Goal: Obtain resource: Download file/media

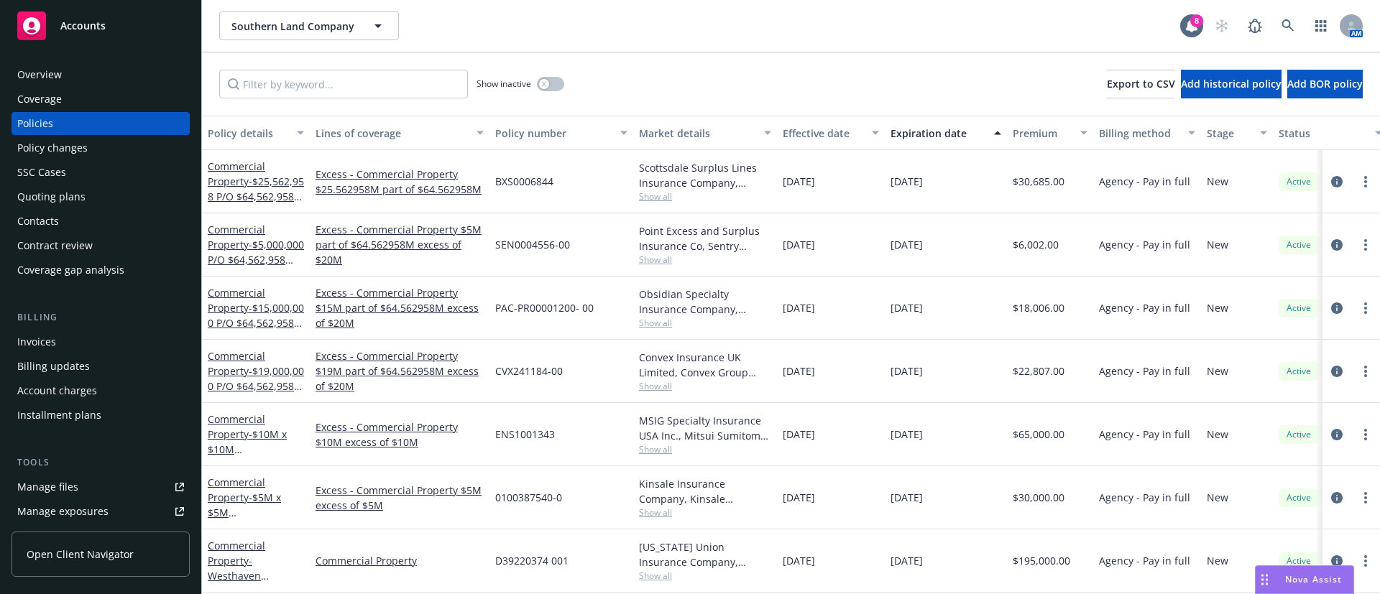
scroll to position [55, 0]
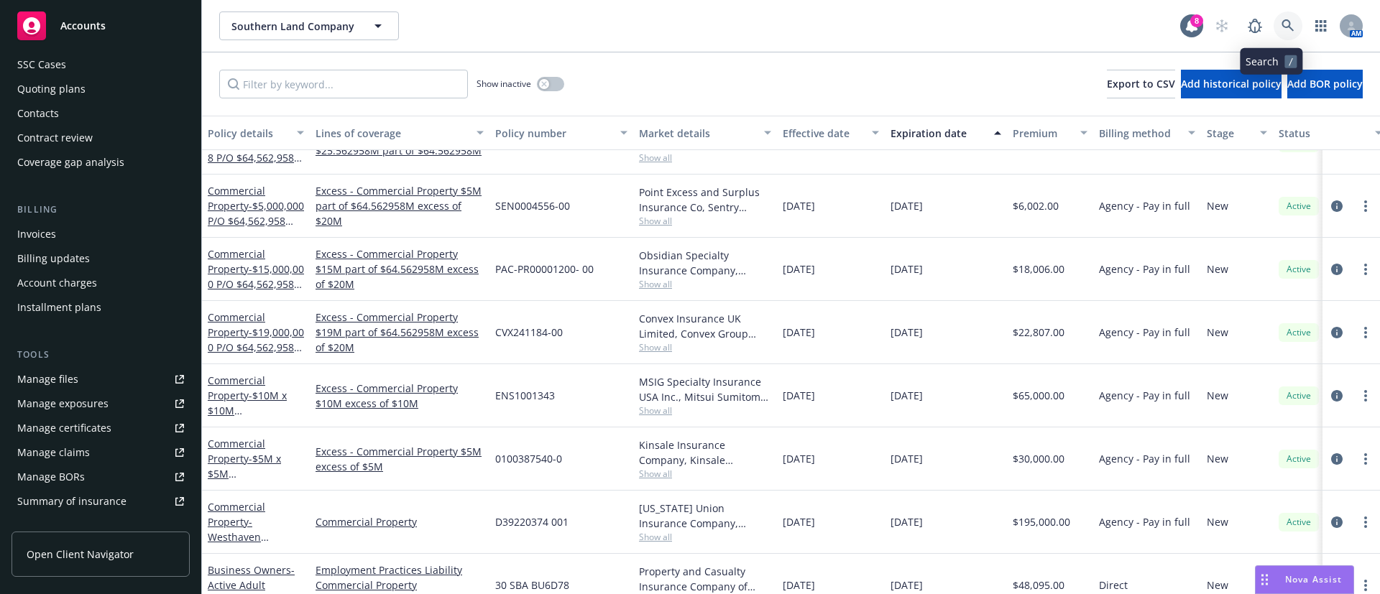
click at [1282, 22] on icon at bounding box center [1288, 25] width 13 height 13
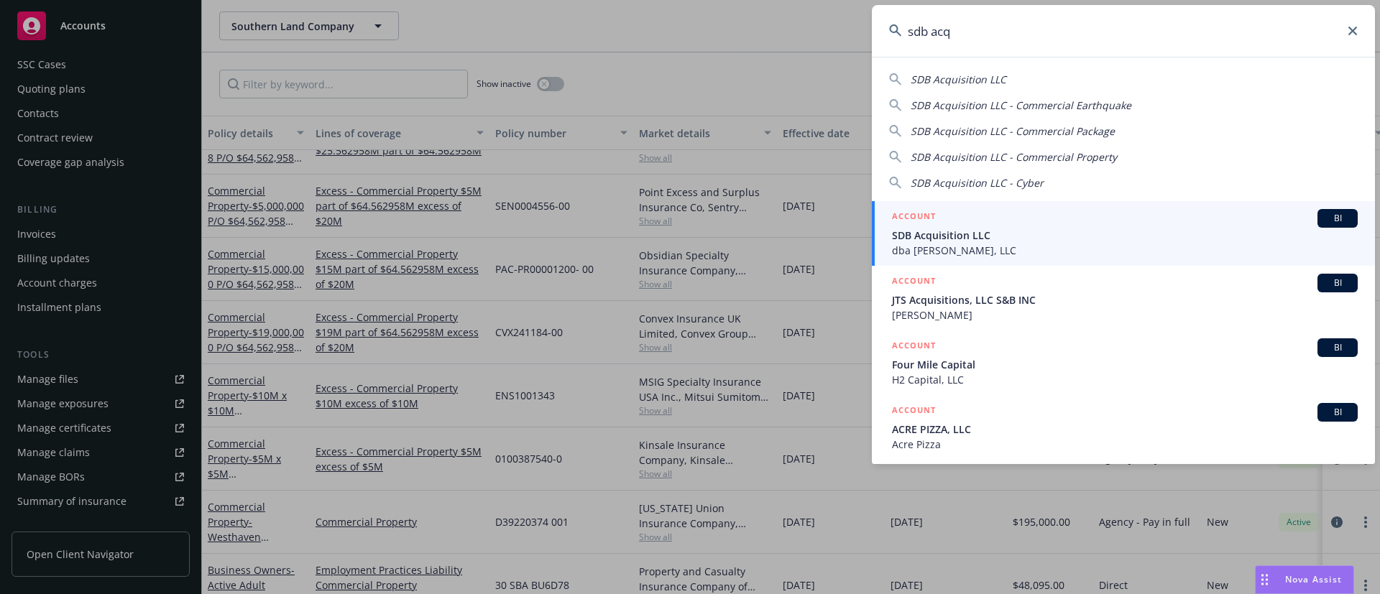
type input "sdb acq"
click at [1041, 236] on span "SDB Acquisition LLC" at bounding box center [1125, 235] width 466 height 15
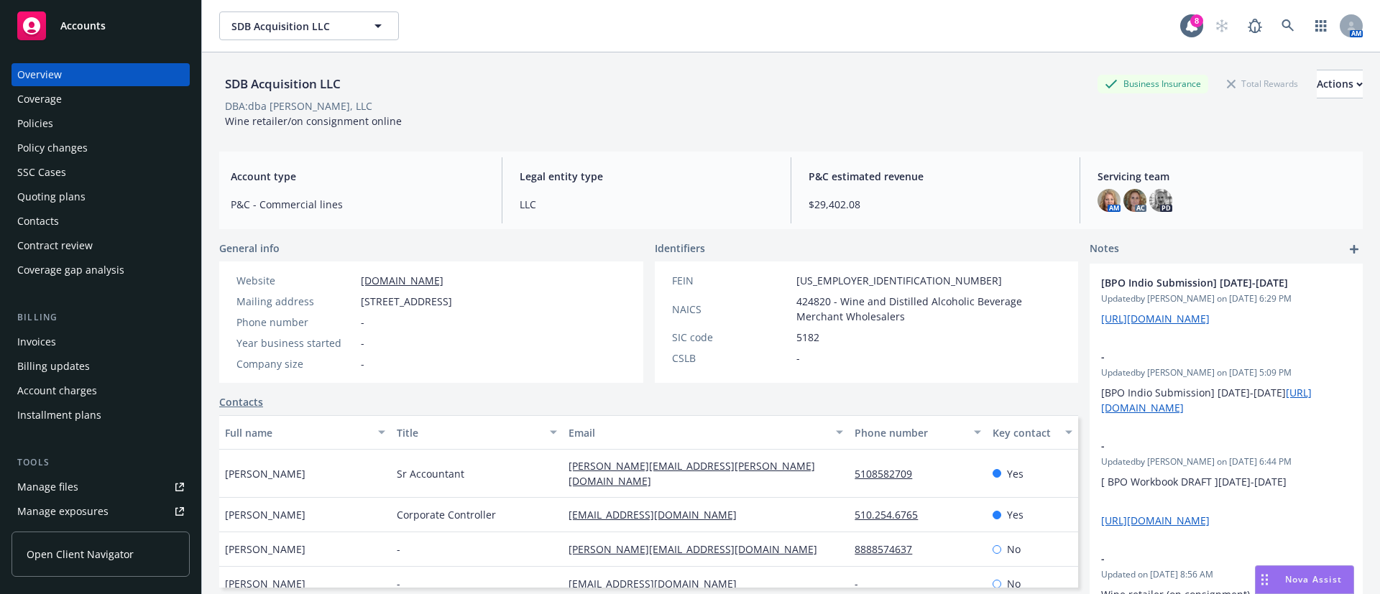
click at [135, 191] on div "Quoting plans" at bounding box center [100, 196] width 167 height 23
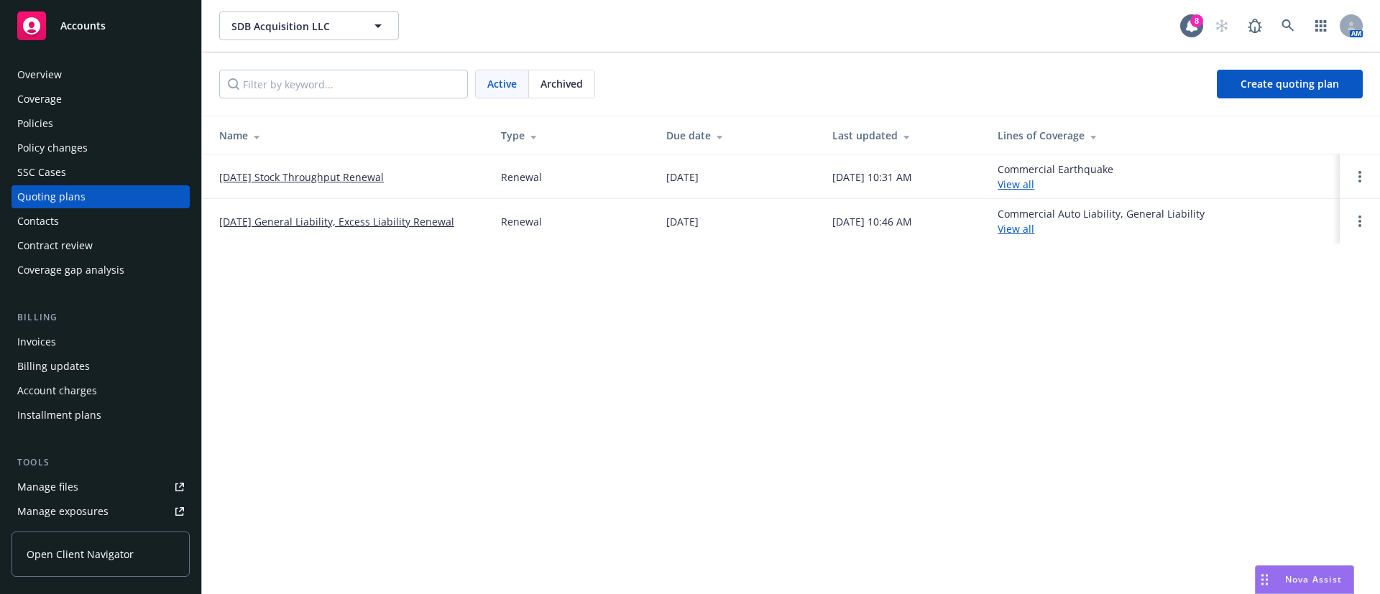
click at [369, 170] on link "[DATE] Stock Throughput Renewal" at bounding box center [301, 177] width 165 height 15
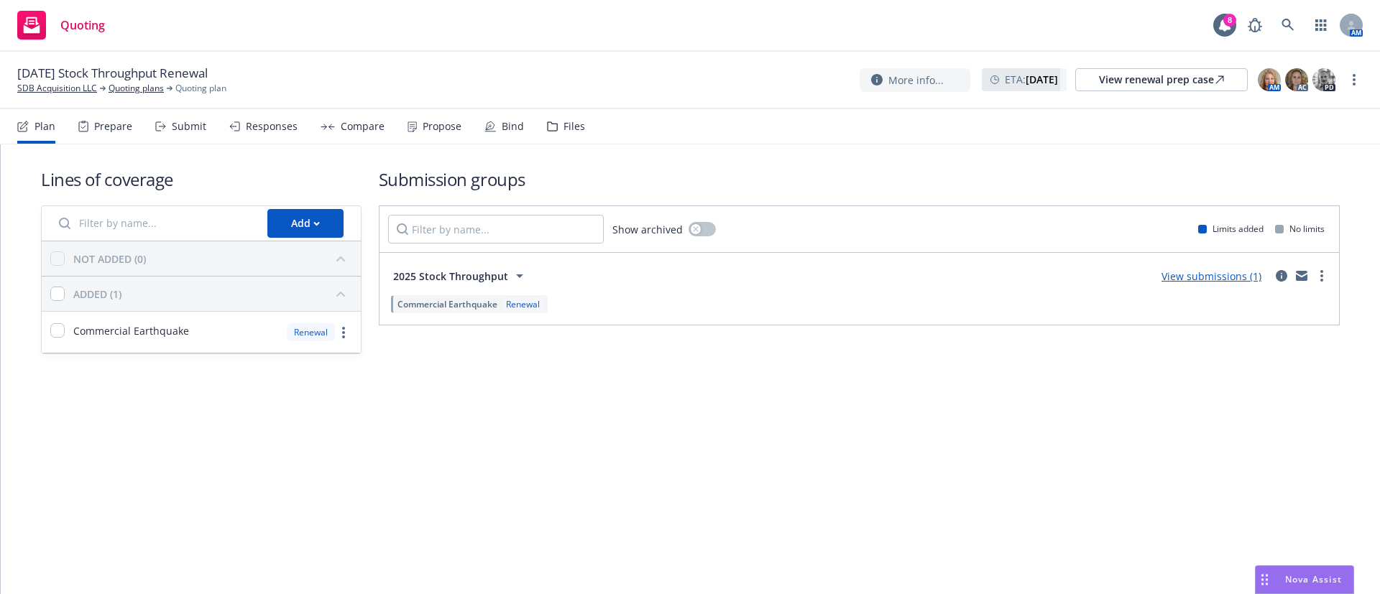
click at [564, 121] on div "Files" at bounding box center [575, 127] width 22 height 12
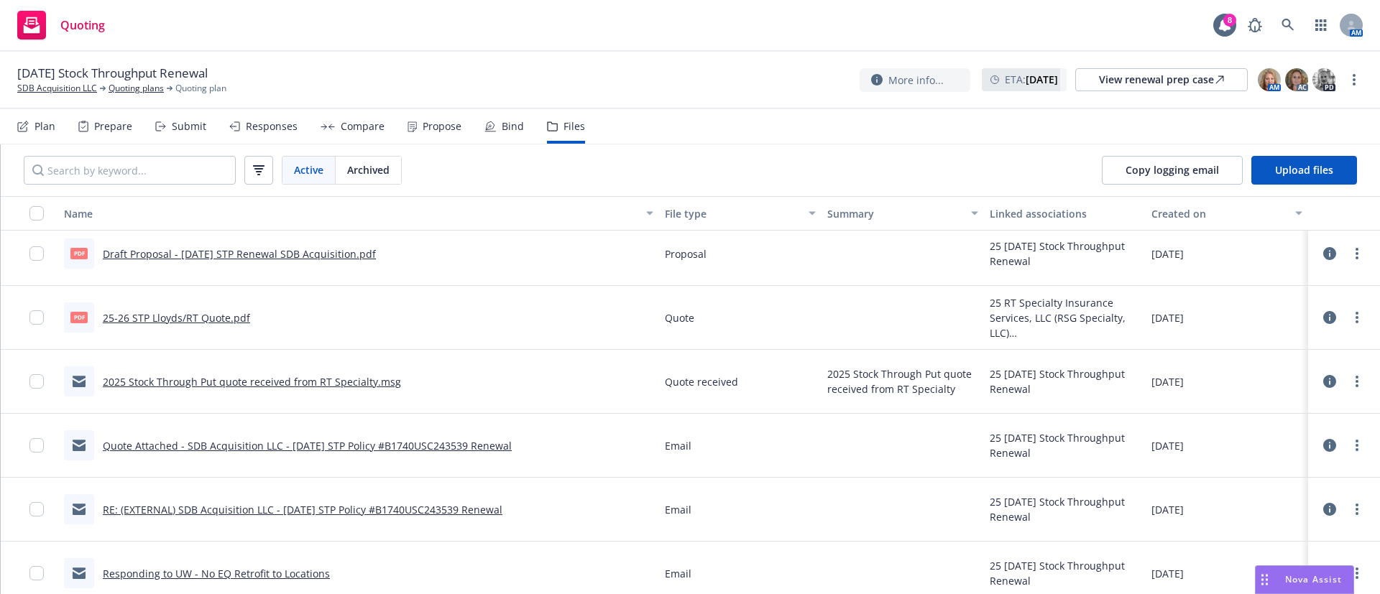
scroll to position [431, 0]
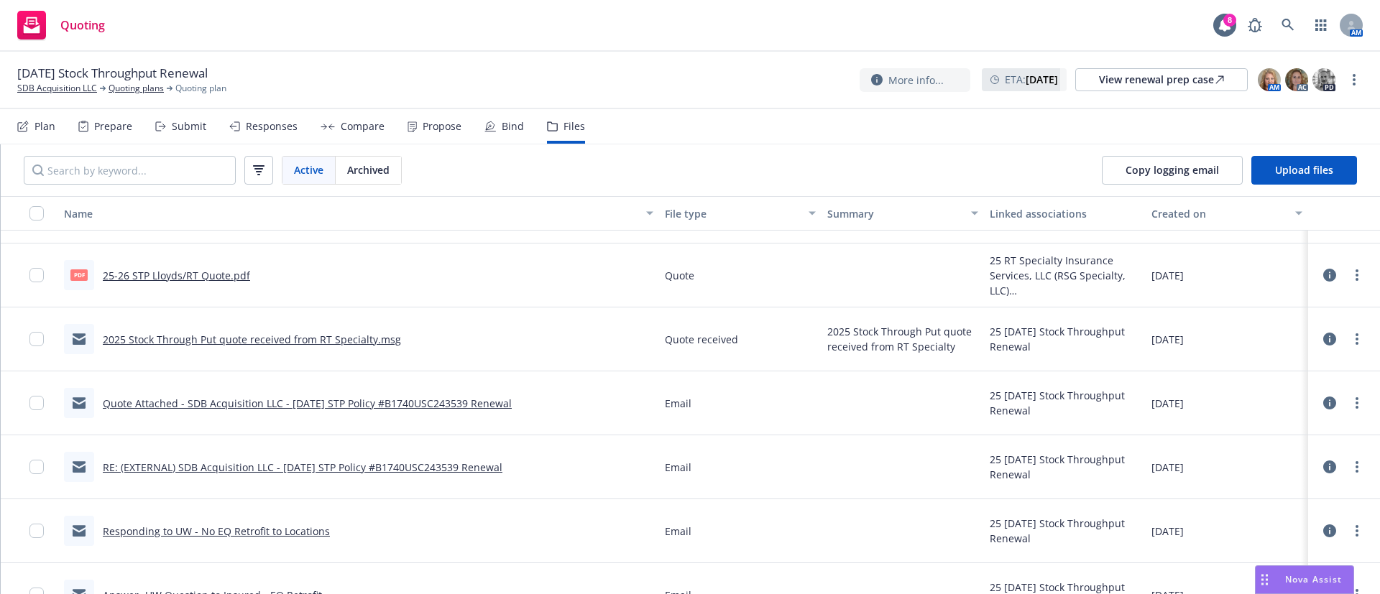
click at [373, 400] on link "Quote Attached - SDB Acquisition LLC - [DATE] STP Policy #B1740USC243539 Renewal" at bounding box center [307, 404] width 409 height 14
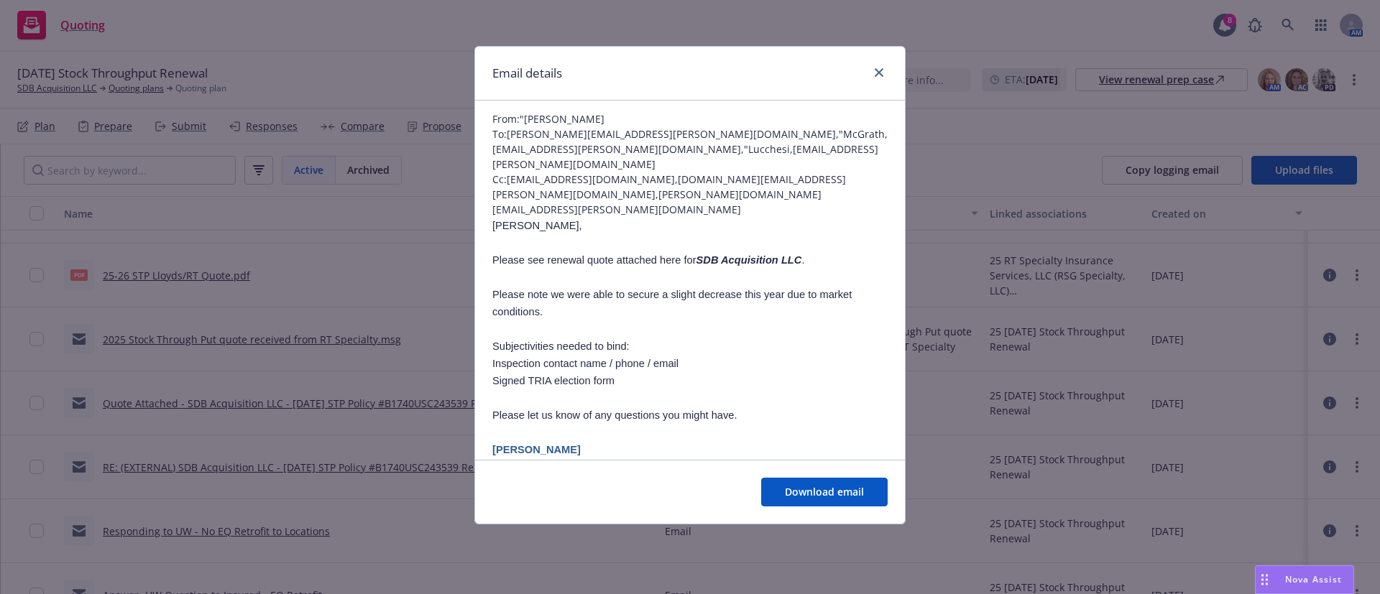
scroll to position [0, 0]
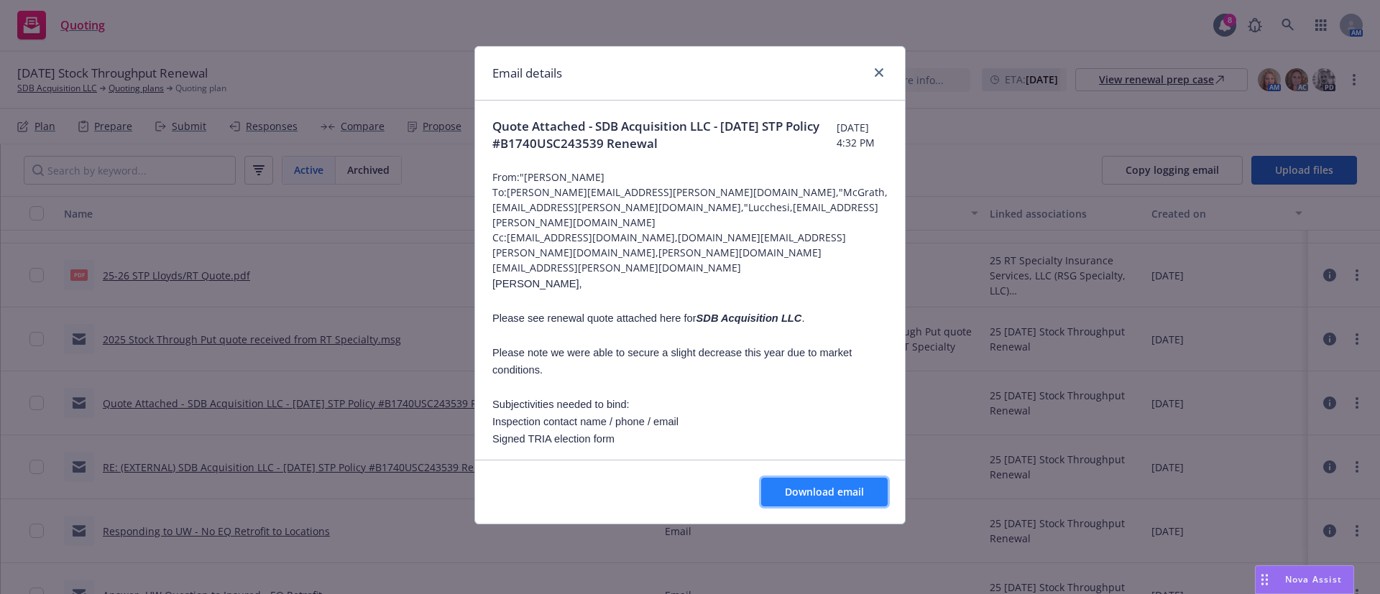
click at [817, 490] on span "Download email" at bounding box center [824, 492] width 79 height 14
click at [880, 73] on icon "close" at bounding box center [879, 72] width 9 height 9
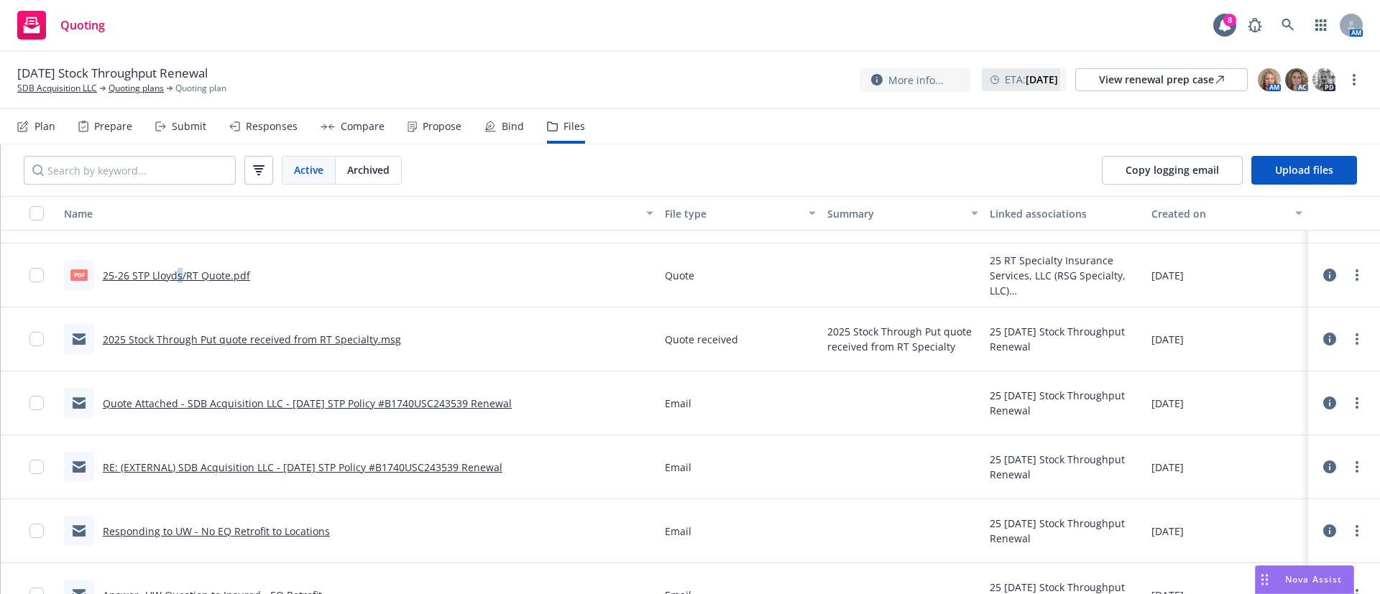
click at [179, 272] on link "25-26 STP Lloyds/RT Quote.pdf" at bounding box center [176, 276] width 147 height 14
click at [1323, 399] on icon at bounding box center [1329, 403] width 13 height 13
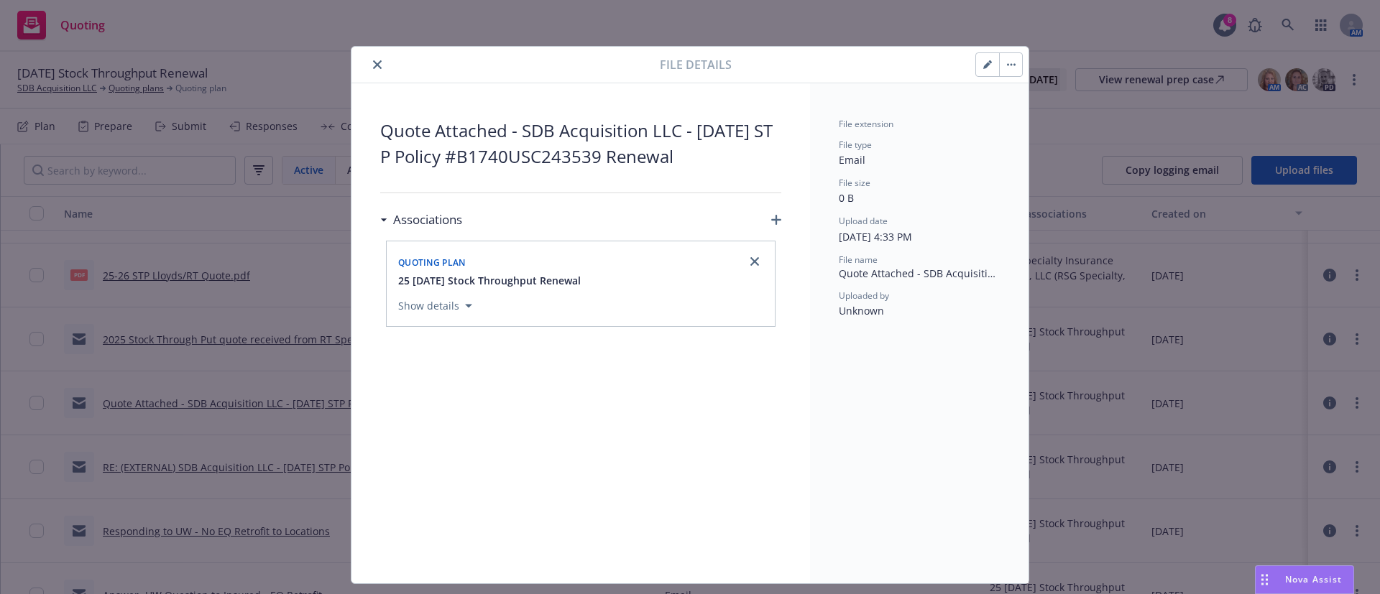
click at [976, 69] on button "button" at bounding box center [987, 64] width 23 height 23
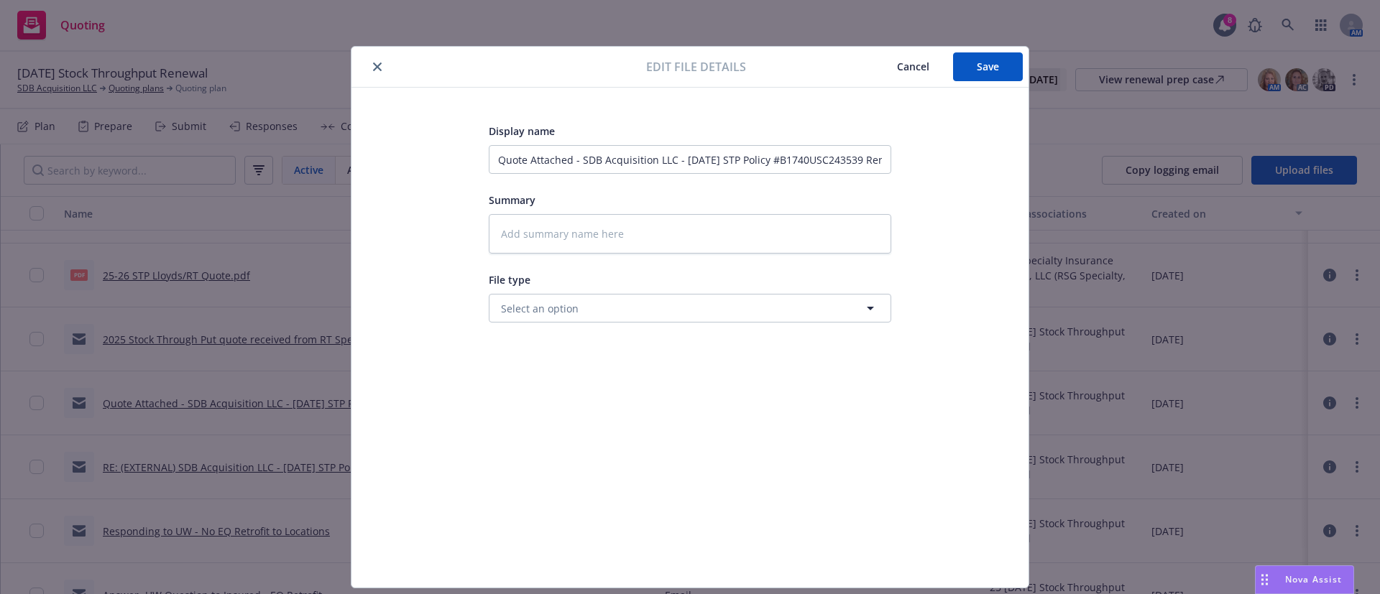
click at [357, 66] on div at bounding box center [501, 66] width 289 height 17
click at [376, 65] on button "close" at bounding box center [377, 66] width 17 height 17
